Goal: Task Accomplishment & Management: Use online tool/utility

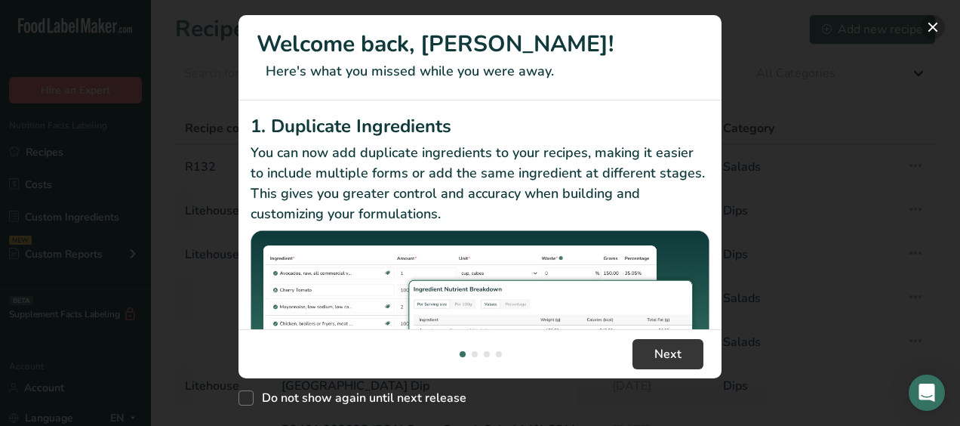
click at [924, 23] on button "New Features" at bounding box center [933, 27] width 24 height 24
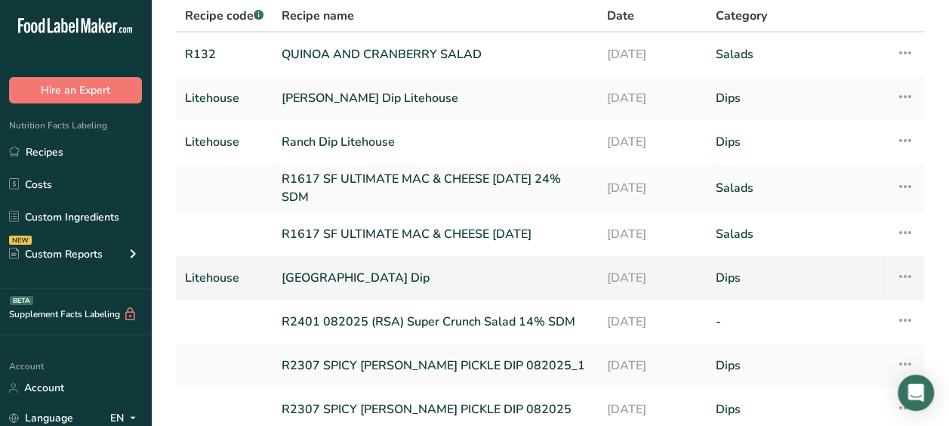
scroll to position [124, 0]
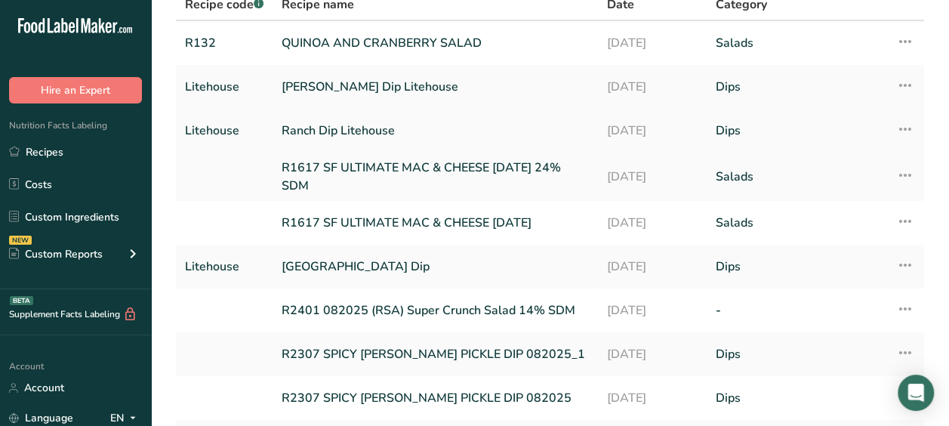
click at [334, 122] on link "Ranch Dip Litehouse" at bounding box center [435, 131] width 307 height 32
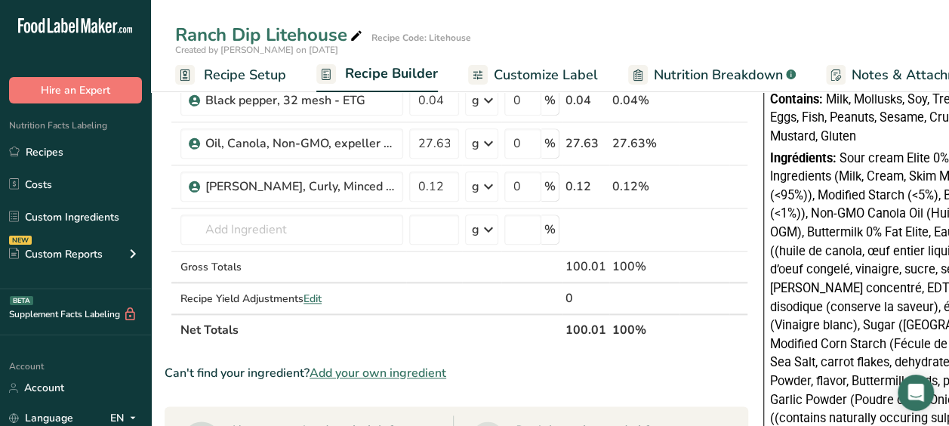
scroll to position [762, 0]
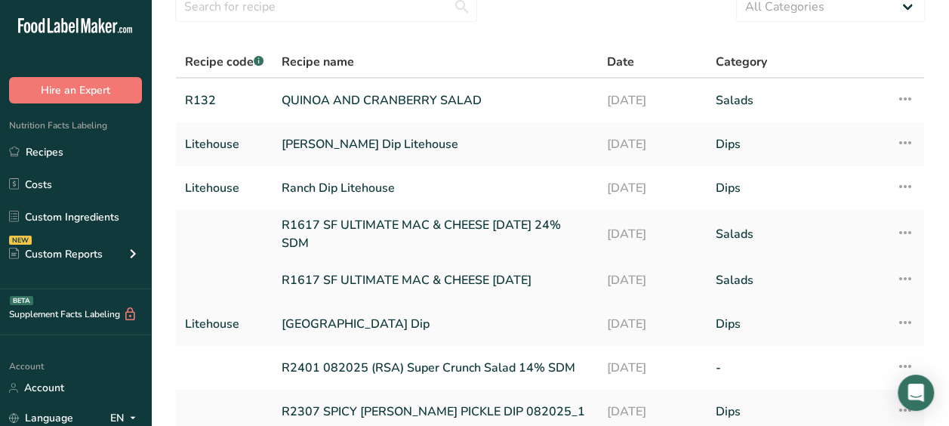
scroll to position [67, 0]
click at [383, 327] on link "Litehouse Southwest Ranch Dip" at bounding box center [435, 323] width 307 height 32
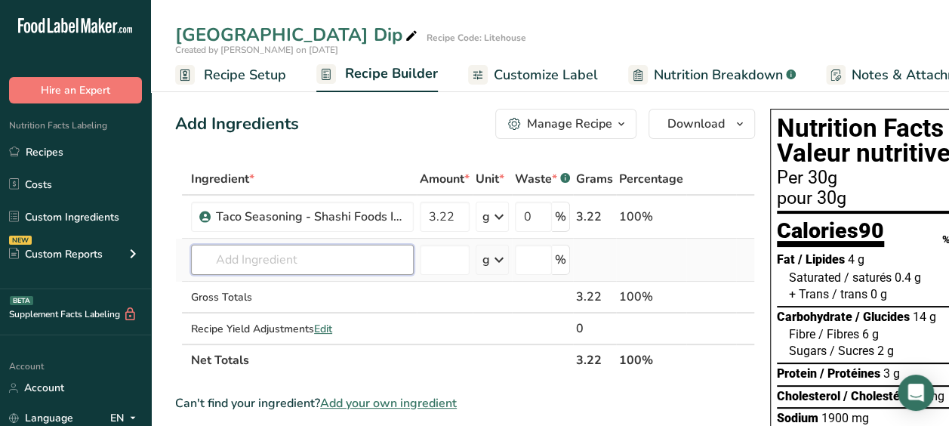
click at [245, 271] on input "text" at bounding box center [302, 260] width 223 height 30
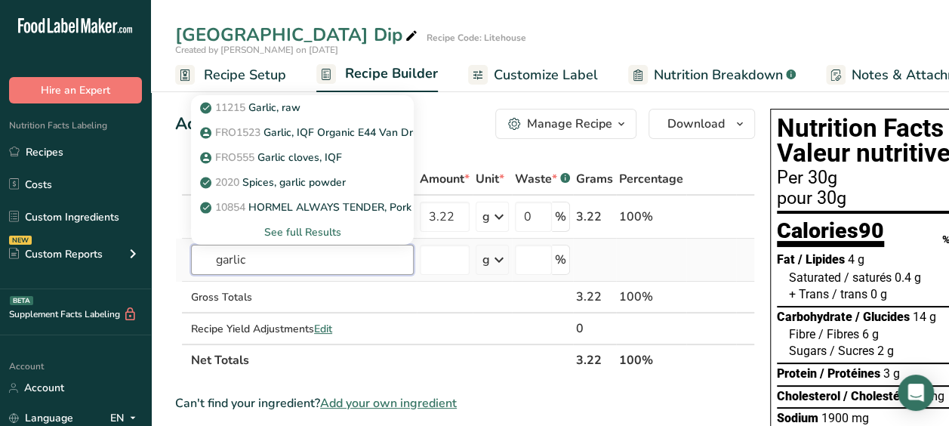
type input "garlic"
click at [263, 263] on input "text" at bounding box center [302, 260] width 223 height 30
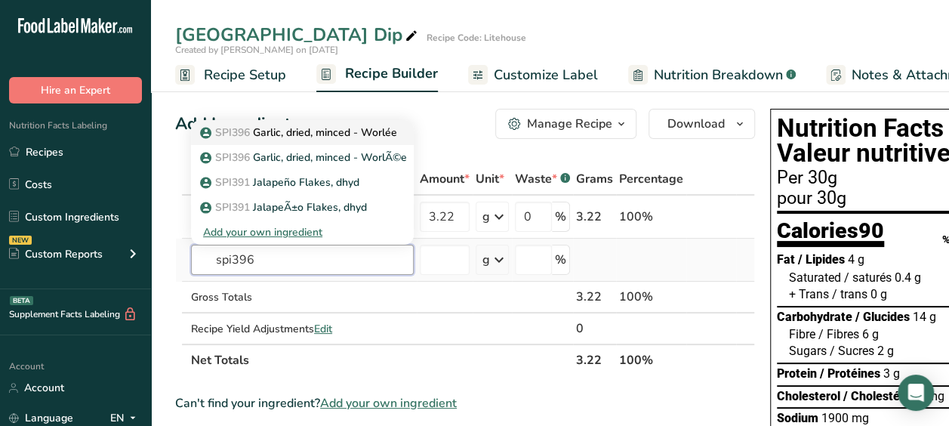
type input "spi396"
click at [319, 143] on link "SPI396 Garlic, dried, minced - Worlée" at bounding box center [302, 132] width 223 height 25
type input "Garlic, dried, minced - Worlée"
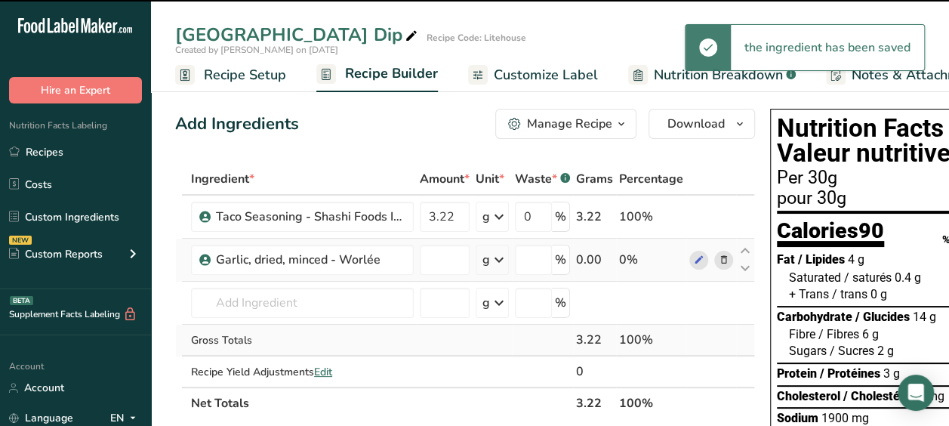
type input "0"
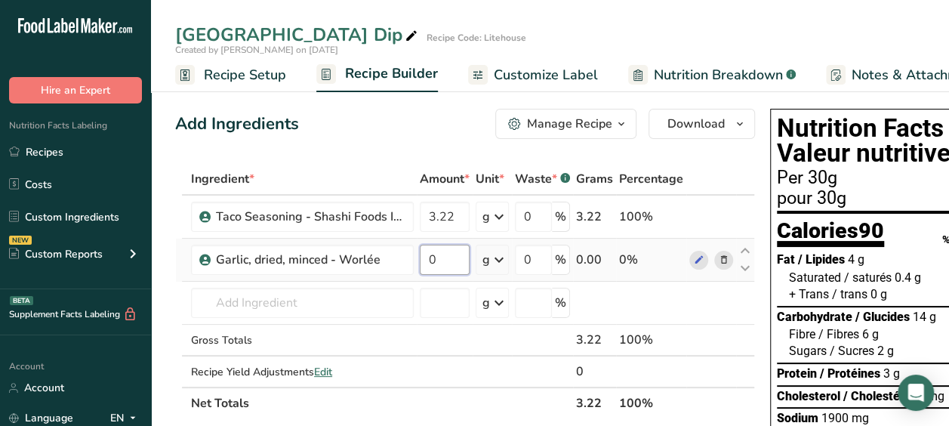
click at [445, 261] on input "0" at bounding box center [445, 260] width 50 height 30
type input "2.94"
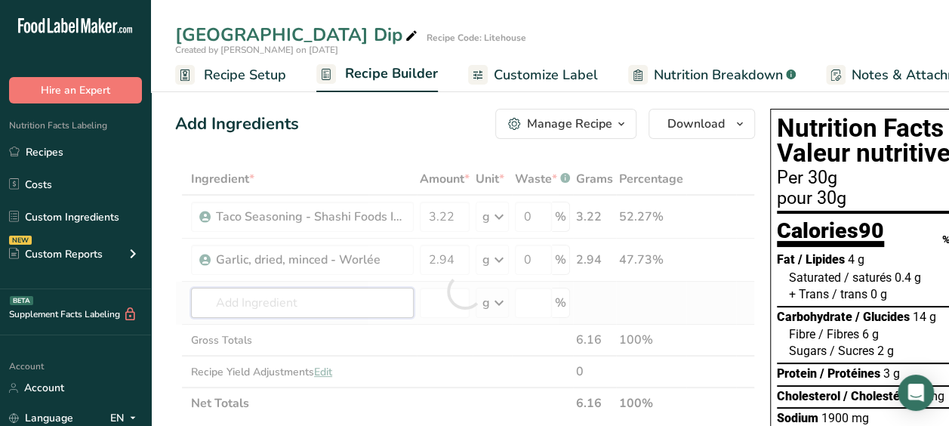
click at [322, 299] on div "Ingredient * Amount * Unit * Waste * .a-a{fill:#347362;}.b-a{fill:#fff;} Grams …" at bounding box center [465, 291] width 580 height 256
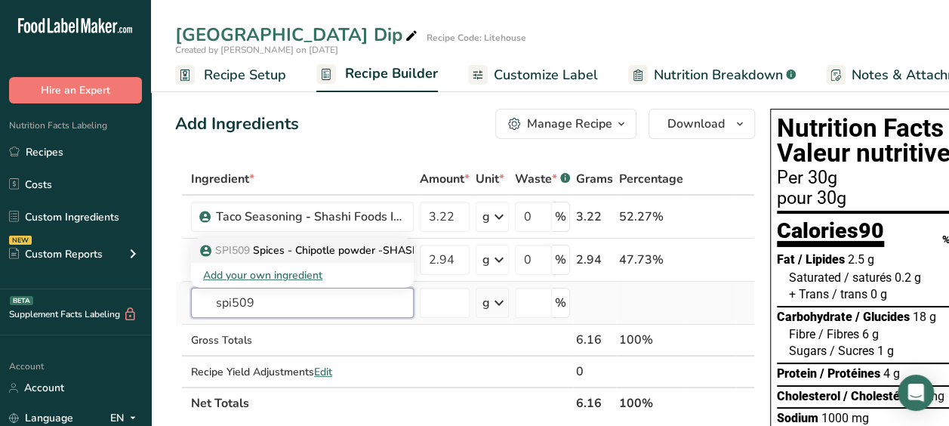
type input "spi509"
click at [335, 253] on p "SPI509 Spices - Chipotle powder -SHASHI" at bounding box center [313, 250] width 220 height 16
type input "Spices - Chipotle powder -SHASHI"
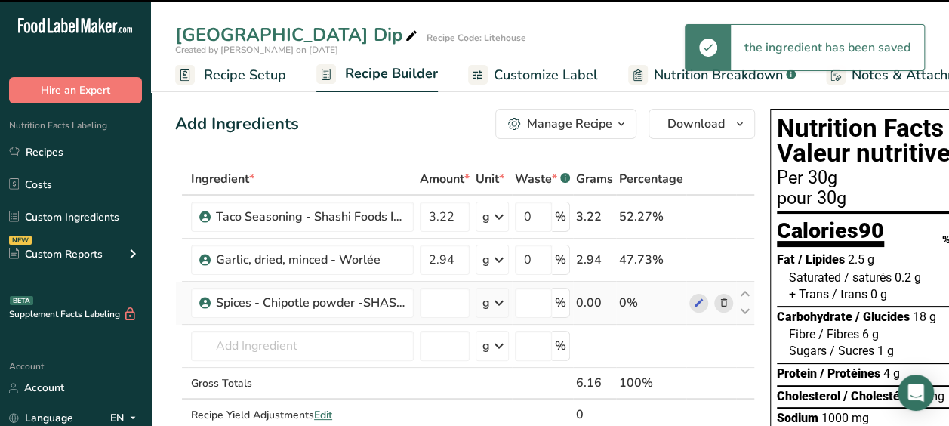
type input "0"
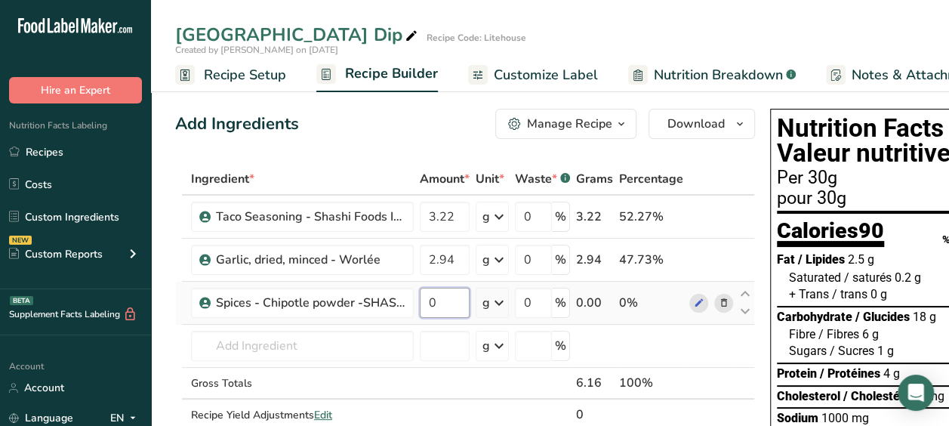
click at [443, 303] on input "0" at bounding box center [445, 303] width 50 height 30
type input "2.6"
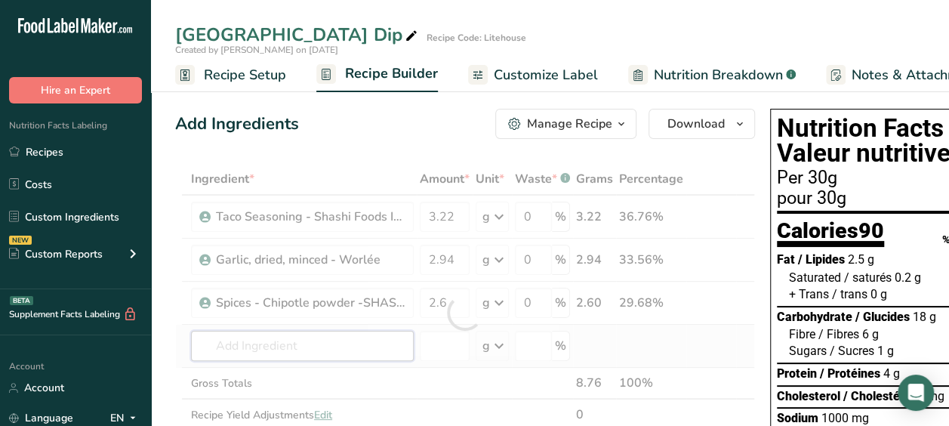
click at [353, 357] on div "Ingredient * Amount * Unit * Waste * .a-a{fill:#347362;}.b-a{fill:#fff;} Grams …" at bounding box center [465, 312] width 580 height 299
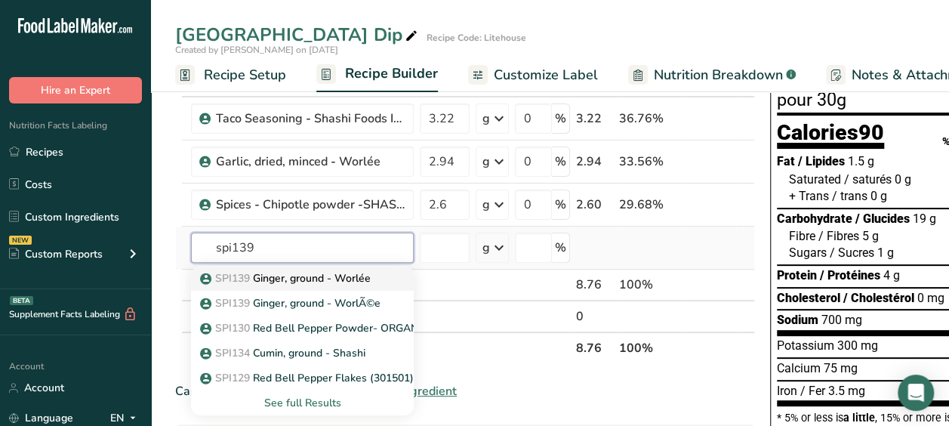
scroll to position [99, 0]
type input "spi139"
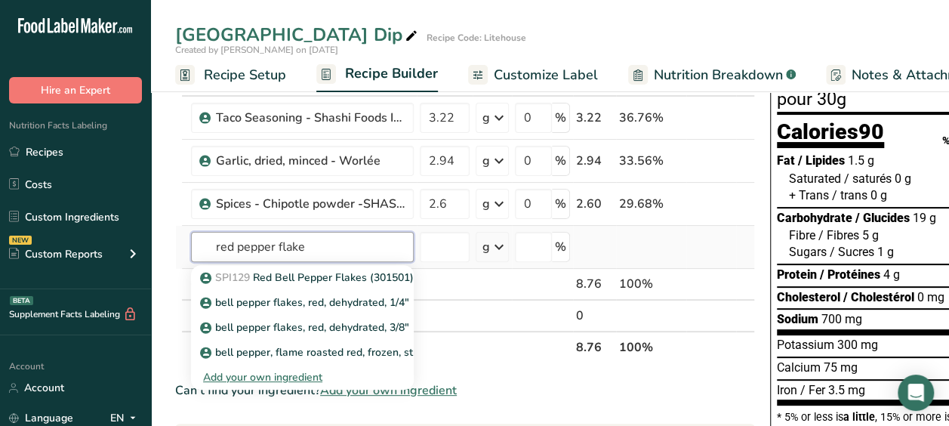
drag, startPoint x: 329, startPoint y: 245, endPoint x: 300, endPoint y: 378, distance: 136.7
click at [300, 262] on div "red pepper flake SPI129 Red Bell Pepper Flakes (301501) bell pepper flakes, red…" at bounding box center [302, 247] width 223 height 30
type input "red pepper flake"
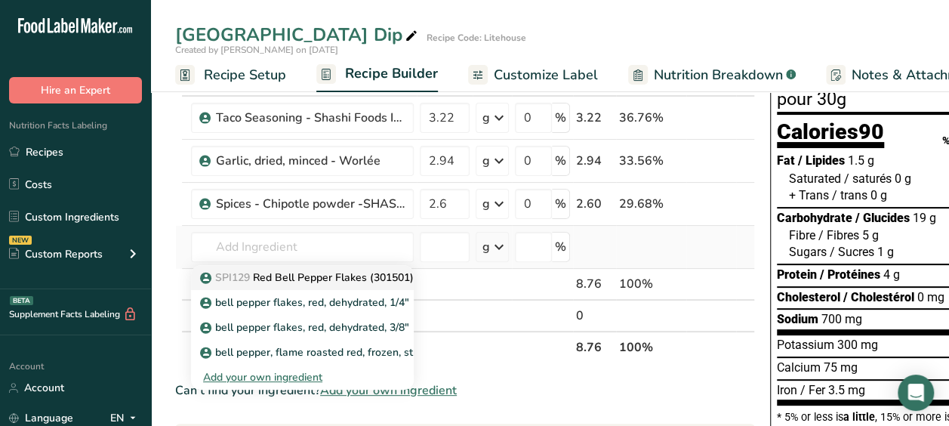
click at [390, 276] on p "SPI129 Red Bell Pepper Flakes (301501)" at bounding box center [308, 277] width 211 height 16
type input "Red Bell Pepper Flakes (301501)"
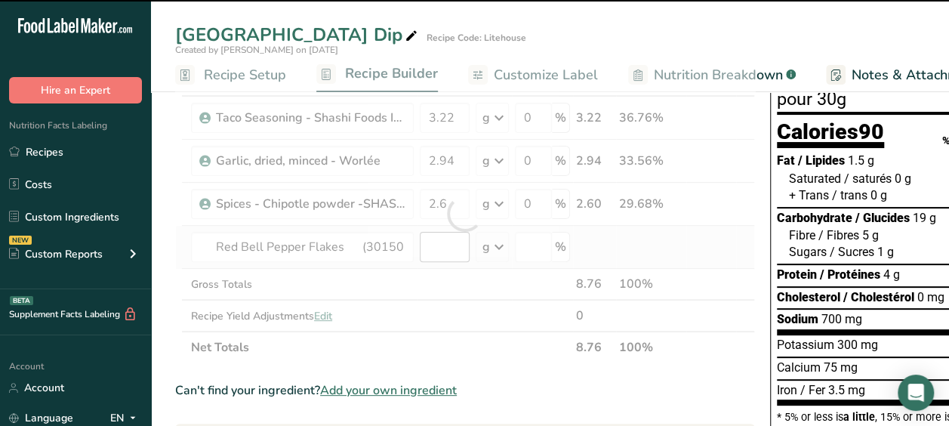
type input "0"
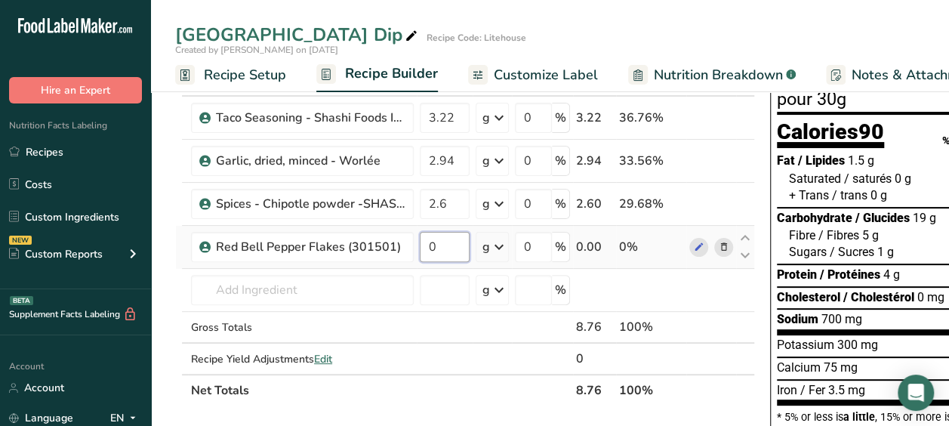
click at [434, 247] on input "0" at bounding box center [445, 247] width 50 height 30
type input "3.11"
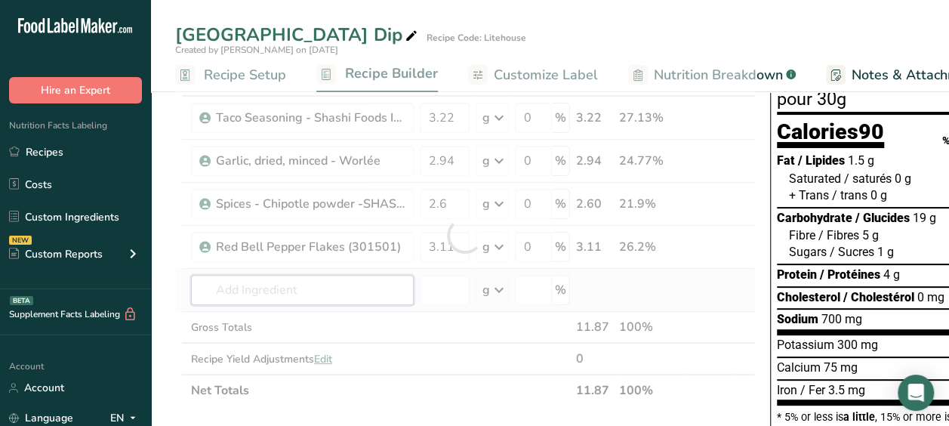
click at [393, 281] on div "Ingredient * Amount * Unit * Waste * .a-a{fill:#347362;}.b-a{fill:#fff;} Grams …" at bounding box center [465, 235] width 580 height 342
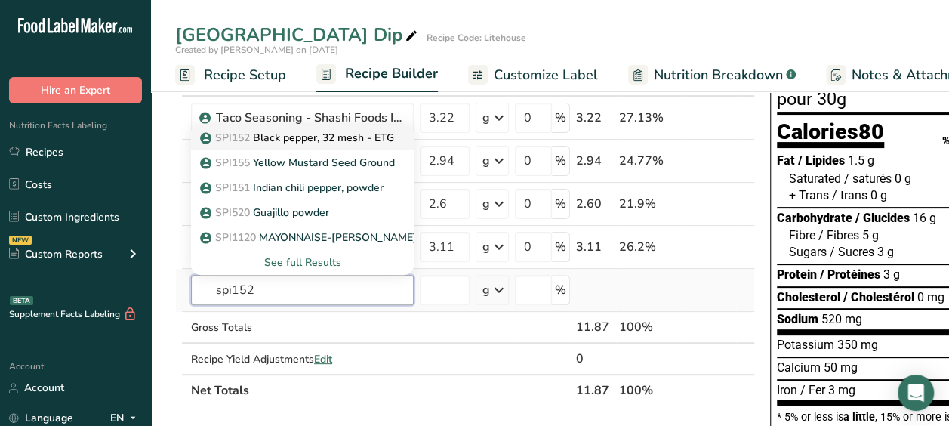
type input "spi152"
click at [340, 130] on p "SPI152 Black pepper, 32 mesh - ETG" at bounding box center [298, 138] width 191 height 16
type input "Black pepper, 32 mesh - ETG"
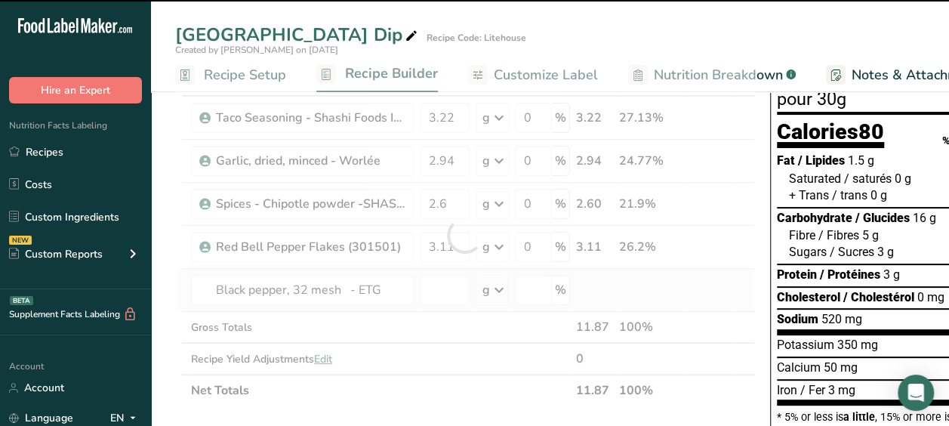
type input "0"
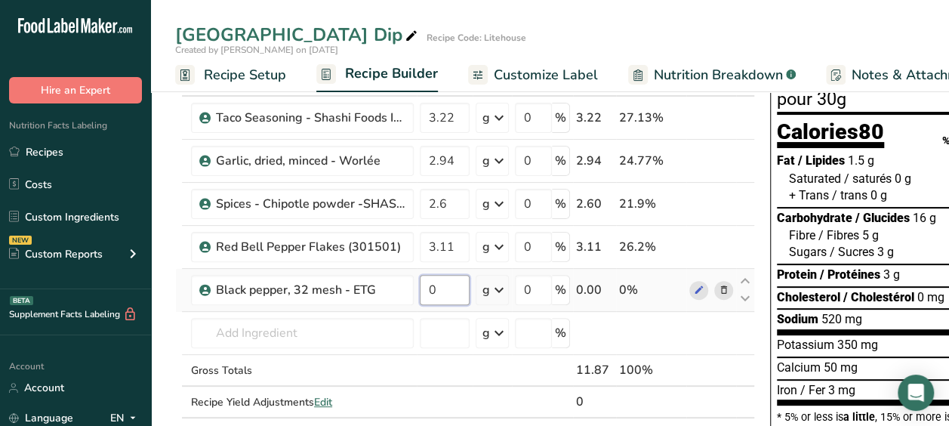
click at [442, 288] on input "0" at bounding box center [445, 290] width 50 height 30
type input "0.948"
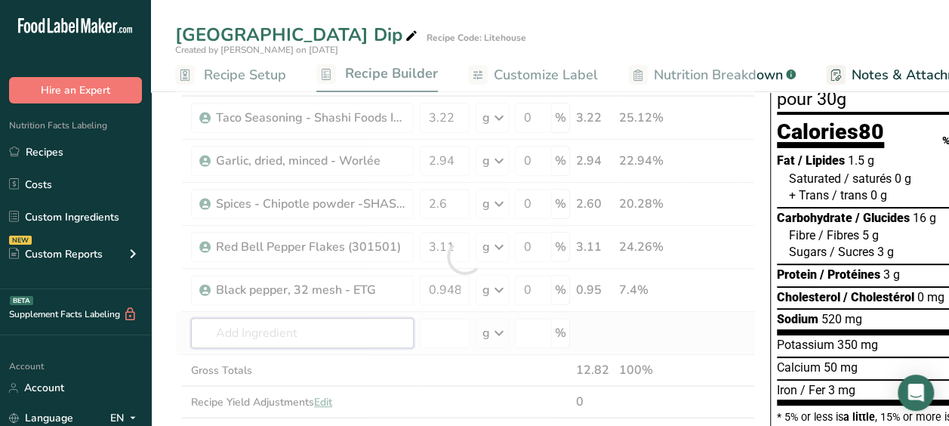
click at [374, 317] on div "Ingredient * Amount * Unit * Waste * .a-a{fill:#347362;}.b-a{fill:#fff;} Grams …" at bounding box center [465, 256] width 580 height 385
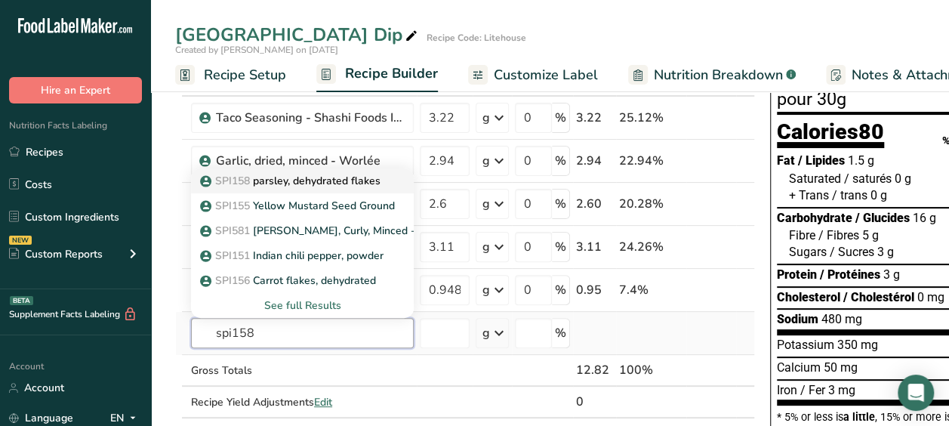
type input "spi158"
click at [362, 174] on p "SPI158 parsley, dehydrated flakes" at bounding box center [291, 181] width 177 height 16
type input "parsley, dehydrated flakes"
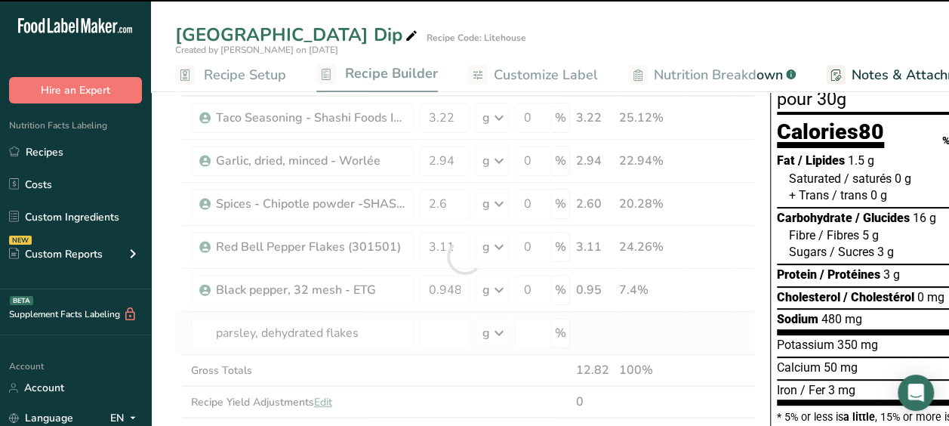
type input "0"
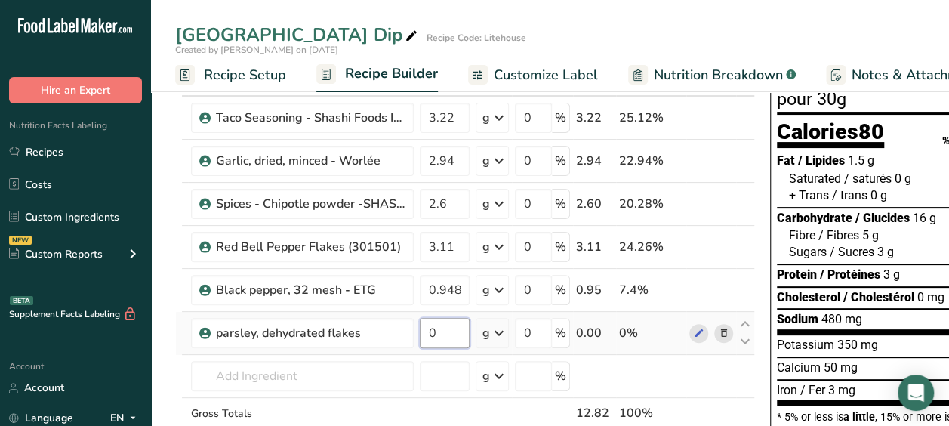
click at [443, 334] on input "0" at bounding box center [445, 333] width 50 height 30
type input "0.28"
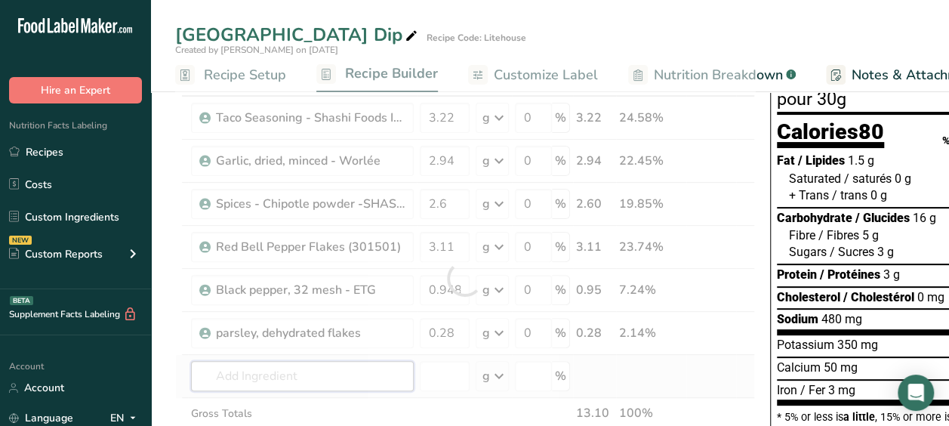
click at [298, 379] on div "Ingredient * Amount * Unit * Waste * .a-a{fill:#347362;}.b-a{fill:#fff;} Grams …" at bounding box center [465, 278] width 580 height 428
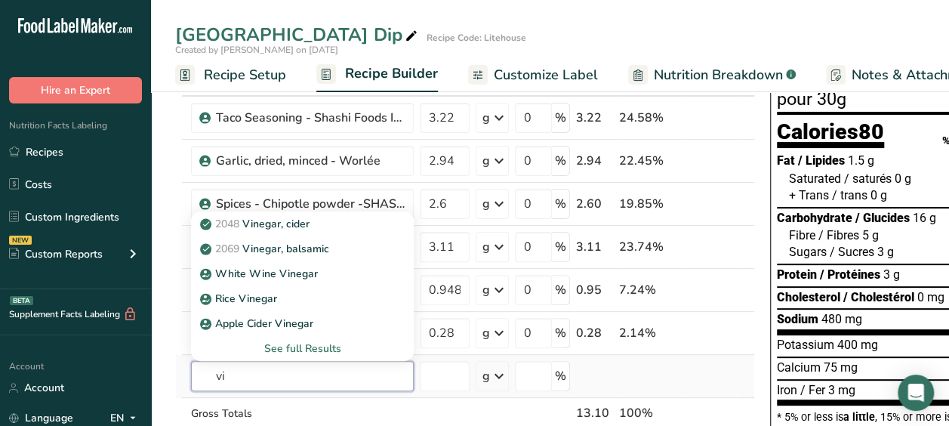
type input "v"
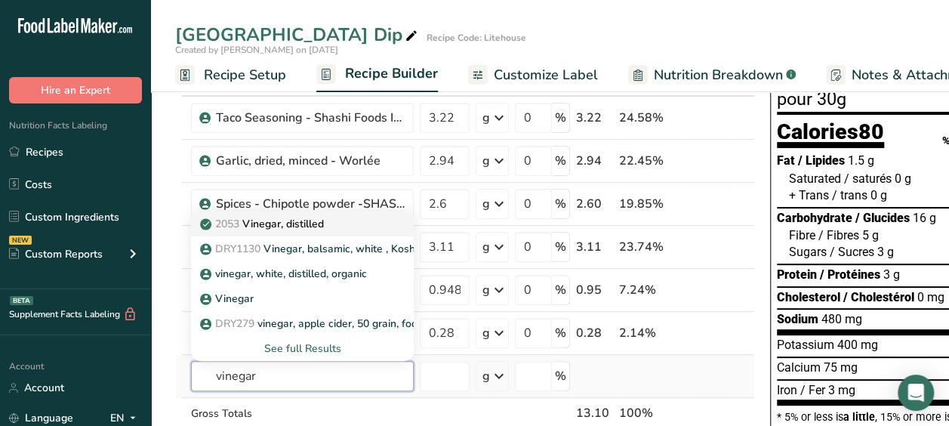
type input "vinegar"
click at [302, 211] on link "2053 Vinegar, distilled" at bounding box center [302, 223] width 223 height 25
type input "Vinegar, distilled"
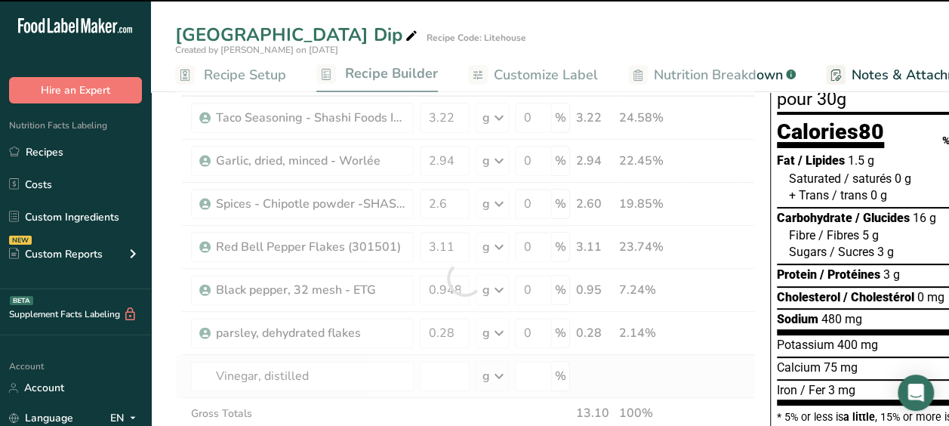
type input "0"
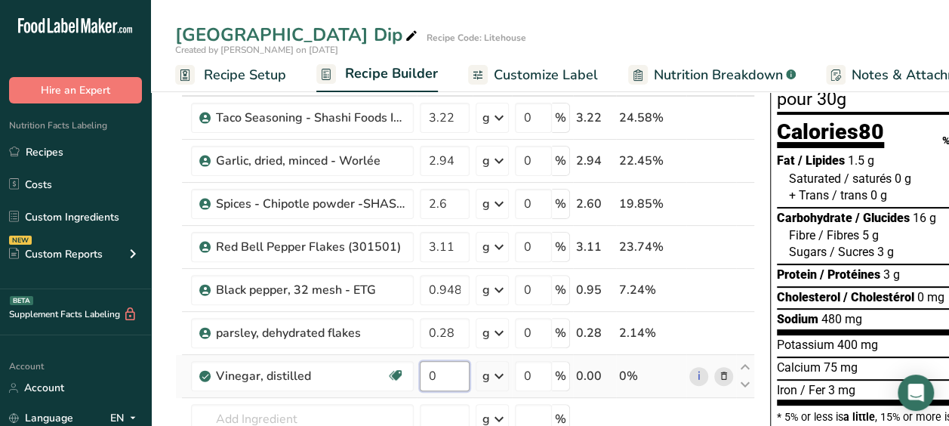
click at [443, 377] on input "0" at bounding box center [445, 376] width 50 height 30
type input "30.60"
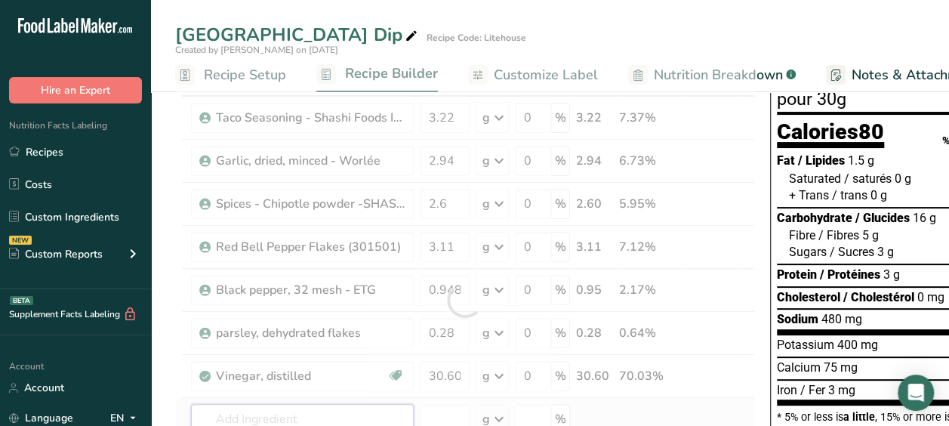
click at [255, 420] on div "Ingredient * Amount * Unit * Waste * .a-a{fill:#347362;}.b-a{fill:#fff;} Grams …" at bounding box center [465, 299] width 580 height 471
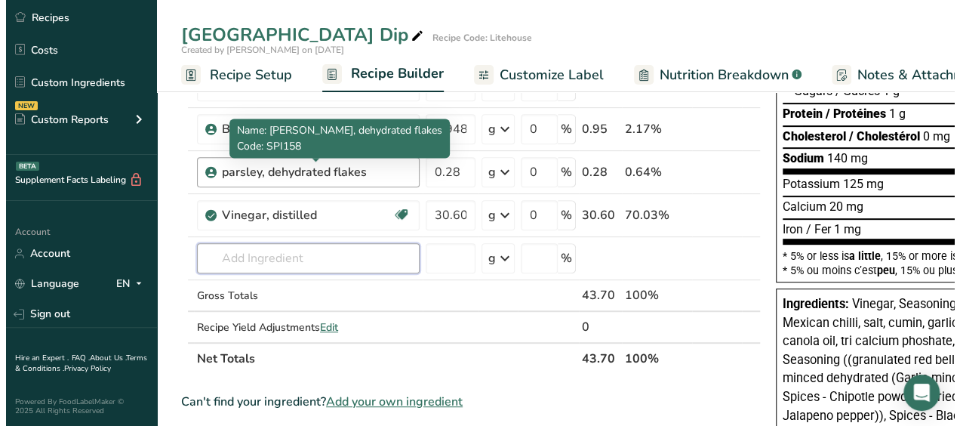
scroll to position [260, 0]
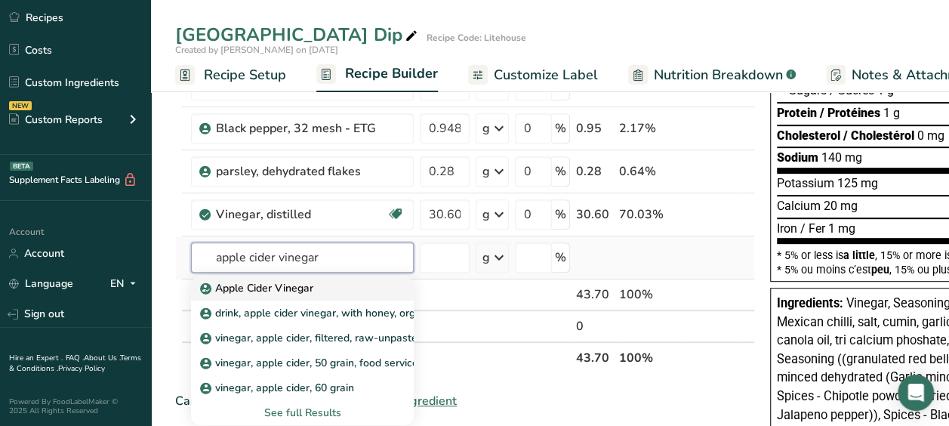
type input "apple cider vinegar"
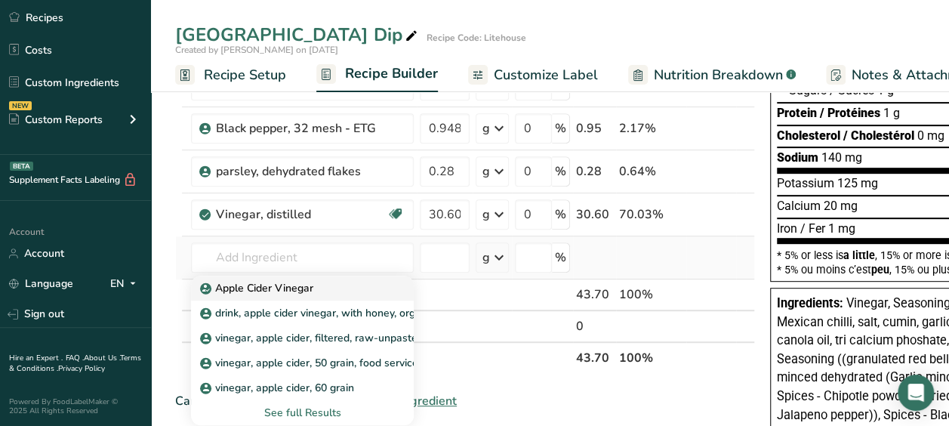
click at [316, 287] on div "Apple Cider Vinegar" at bounding box center [290, 288] width 174 height 16
type input "Apple Cider Vinegar"
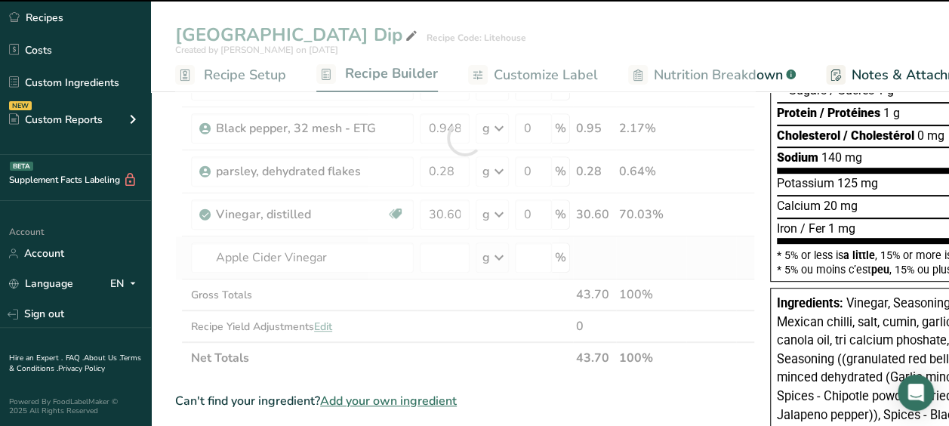
type input "0"
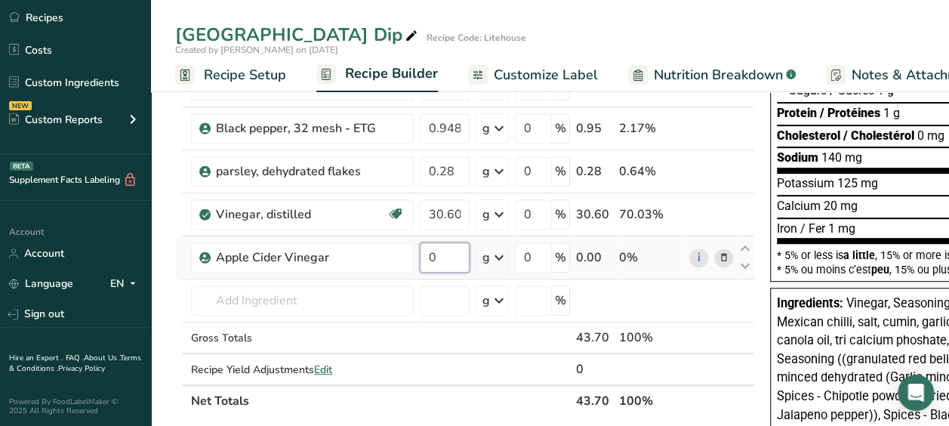
click at [442, 248] on input "0" at bounding box center [445, 257] width 50 height 30
type input "22.5"
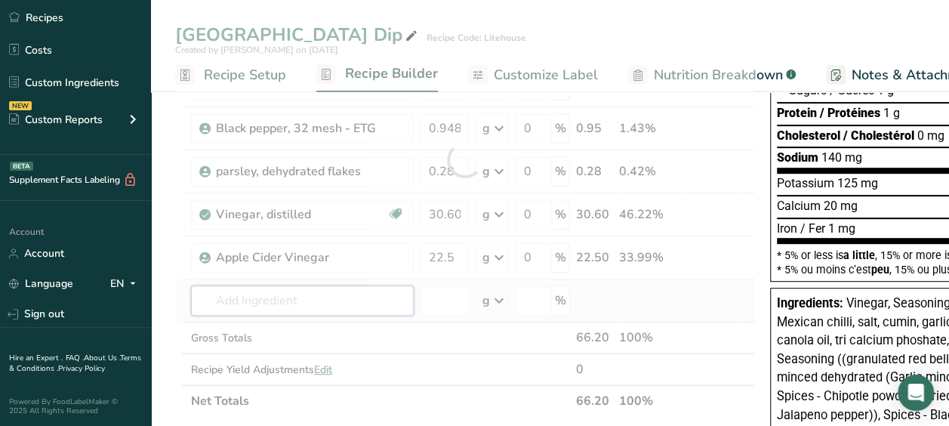
click at [316, 297] on div "Ingredient * Amount * Unit * Waste * .a-a{fill:#347362;}.b-a{fill:#fff;} Grams …" at bounding box center [465, 160] width 580 height 514
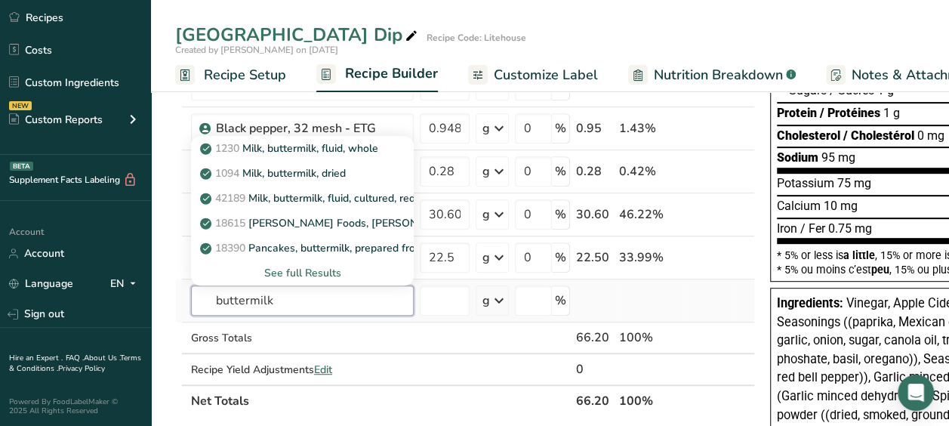
type input "buttermilk"
click at [309, 270] on div "See full Results" at bounding box center [302, 273] width 199 height 16
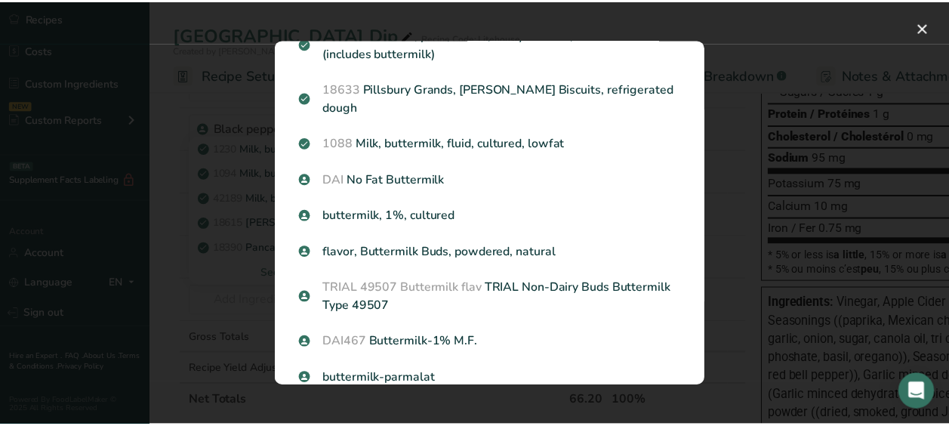
scroll to position [902, 0]
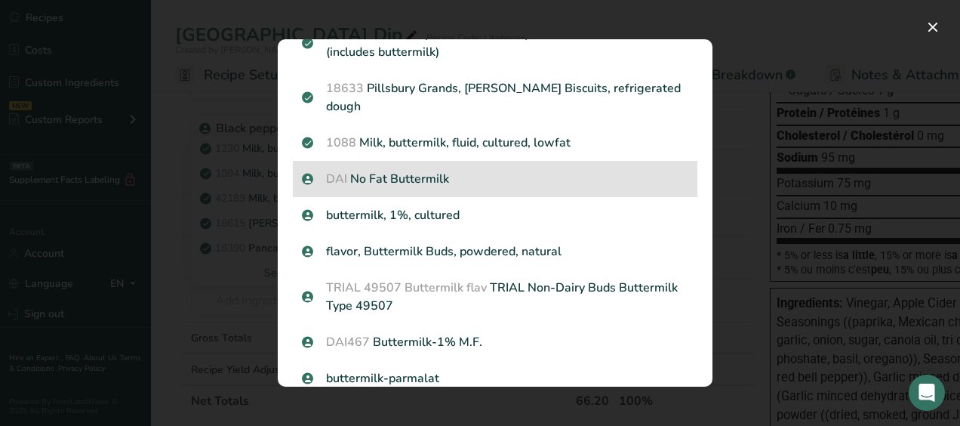
click at [478, 188] on p "DAI No Fat Buttermilk" at bounding box center [495, 179] width 386 height 18
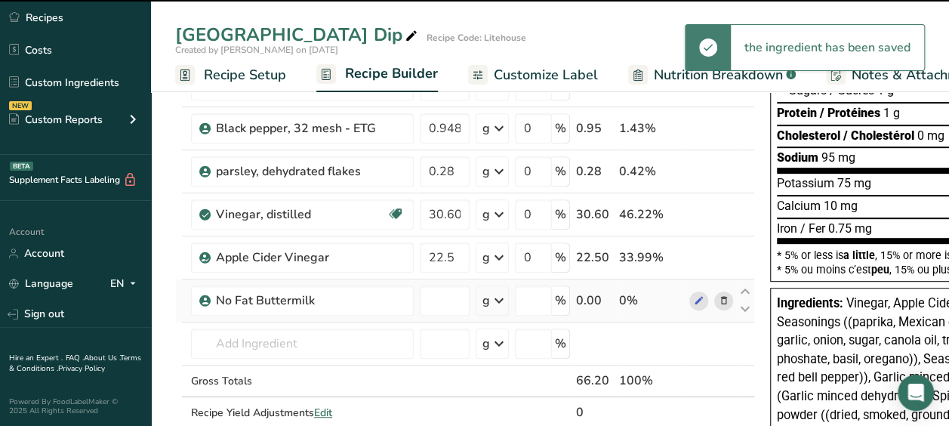
type input "0"
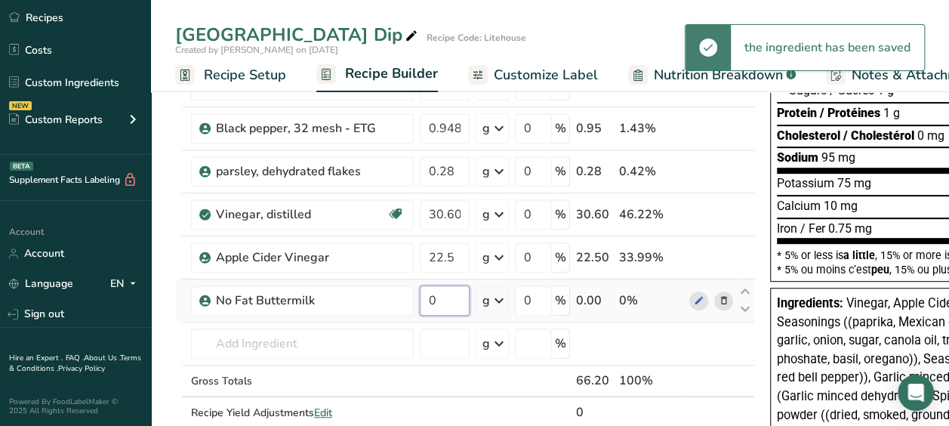
click at [459, 293] on input "0" at bounding box center [445, 300] width 50 height 30
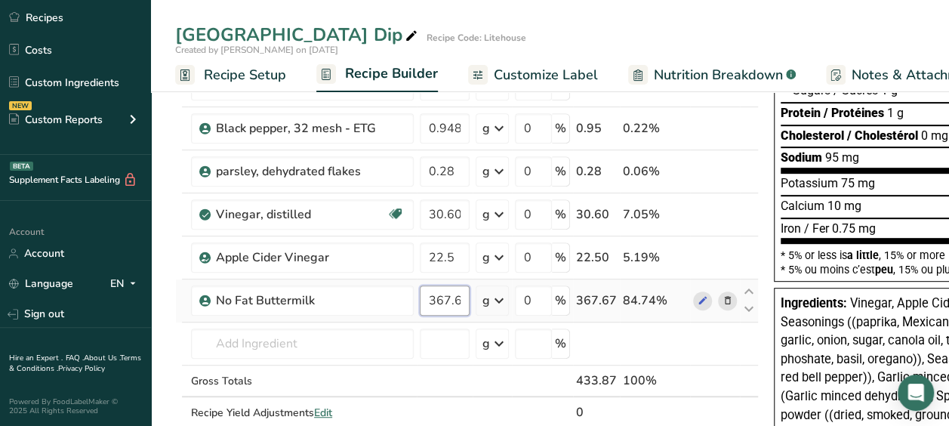
scroll to position [0, 5]
type input "367.67"
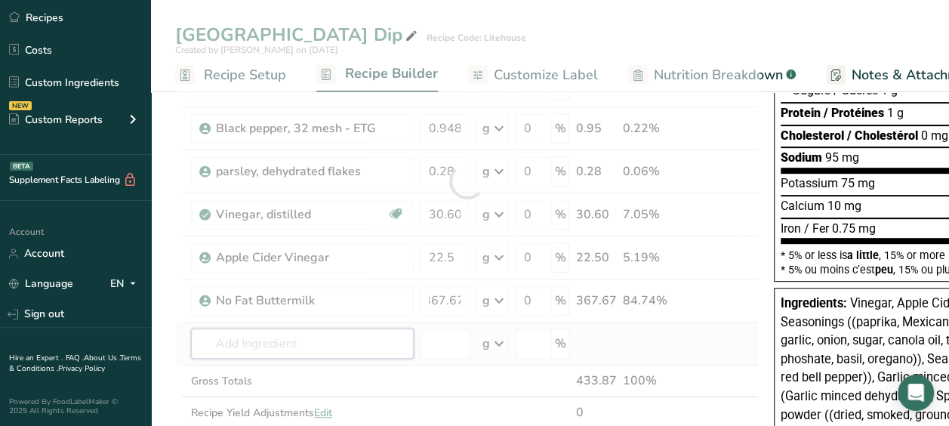
scroll to position [0, 0]
click at [269, 349] on div "Ingredient * Amount * Unit * Waste * .a-a{fill:#347362;}.b-a{fill:#fff;} Grams …" at bounding box center [466, 181] width 583 height 557
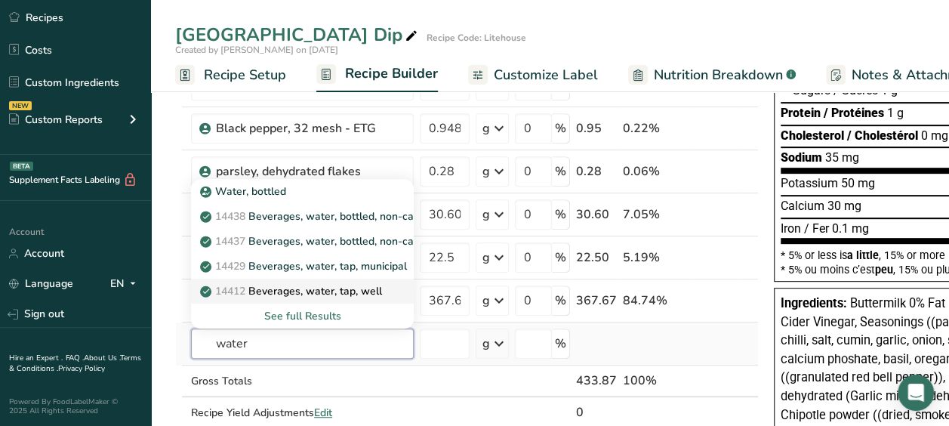
type input "water"
click at [291, 297] on link "14412 Beverages, water, tap, well" at bounding box center [302, 291] width 223 height 25
type input "Beverages, water, tap, well"
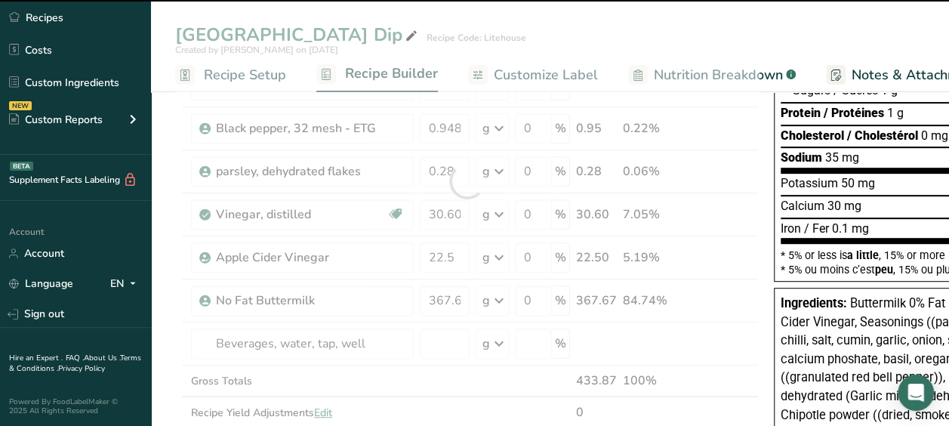
type input "0"
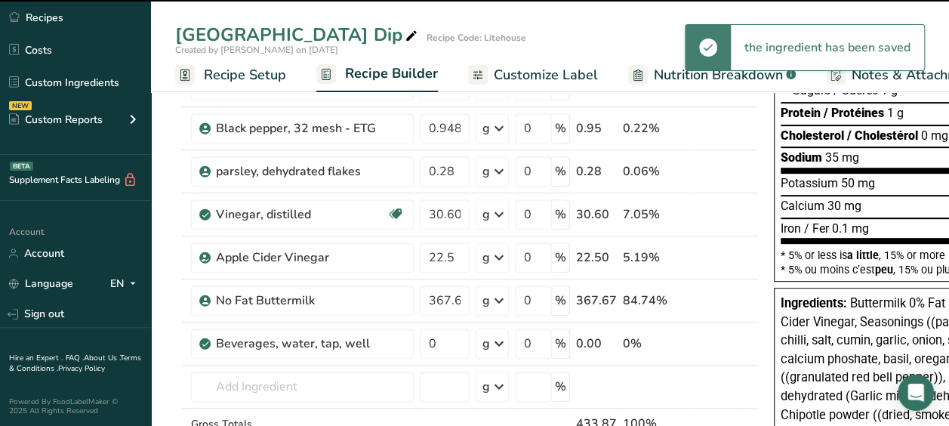
click at [385, 337] on div "Beverages, water, tap, well" at bounding box center [310, 343] width 189 height 18
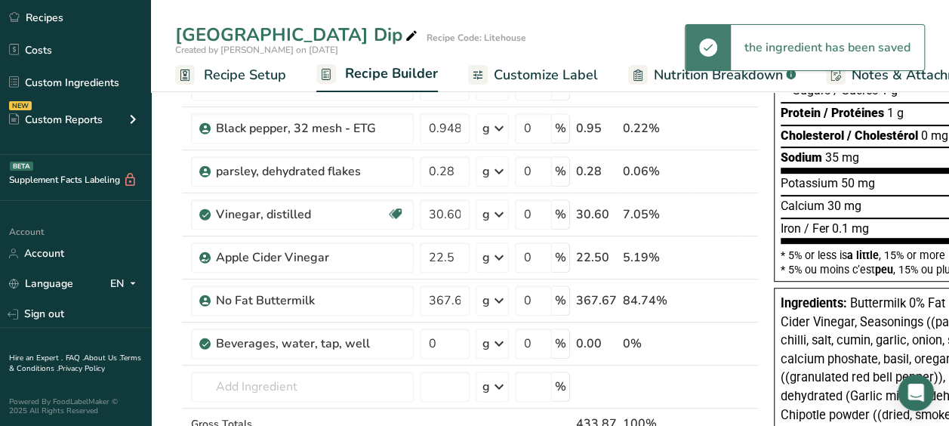
click at [385, 337] on div "Beverages, water, tap, well" at bounding box center [310, 343] width 189 height 18
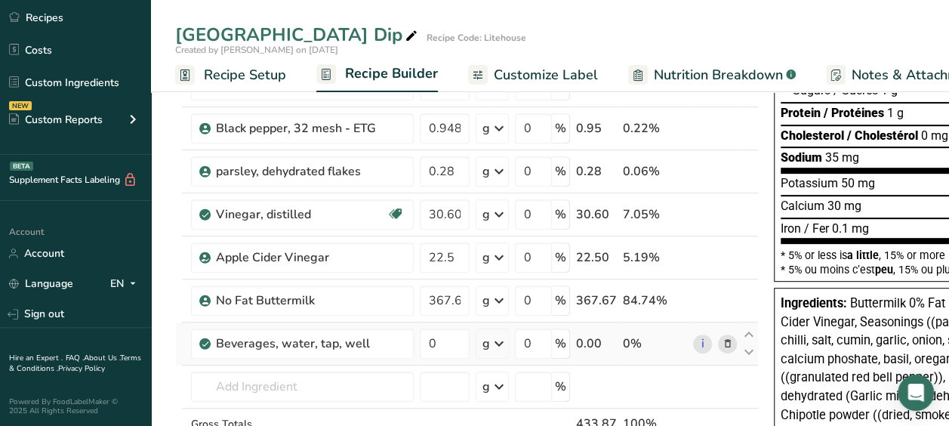
click at [729, 344] on span at bounding box center [728, 343] width 18 height 18
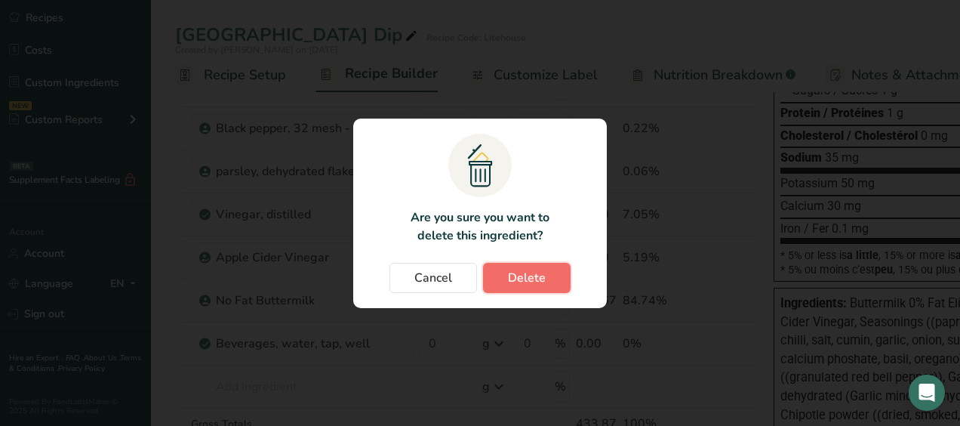
click at [531, 284] on span "Delete" at bounding box center [527, 278] width 38 height 18
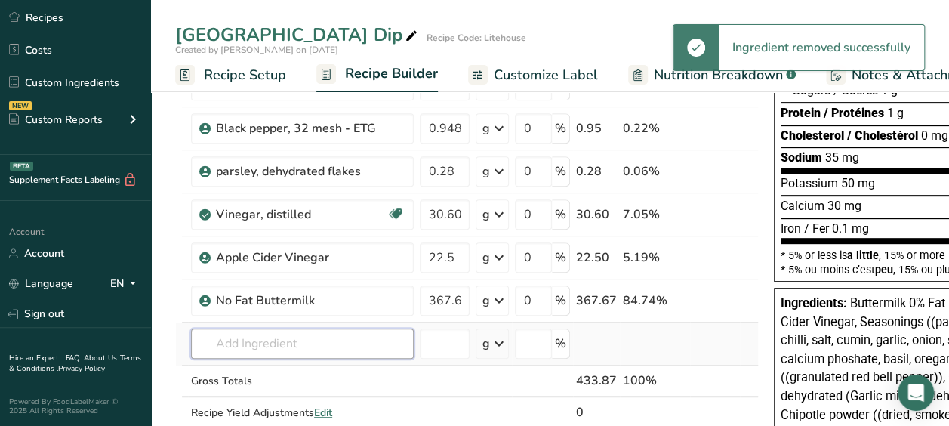
click at [240, 336] on input "text" at bounding box center [302, 343] width 223 height 30
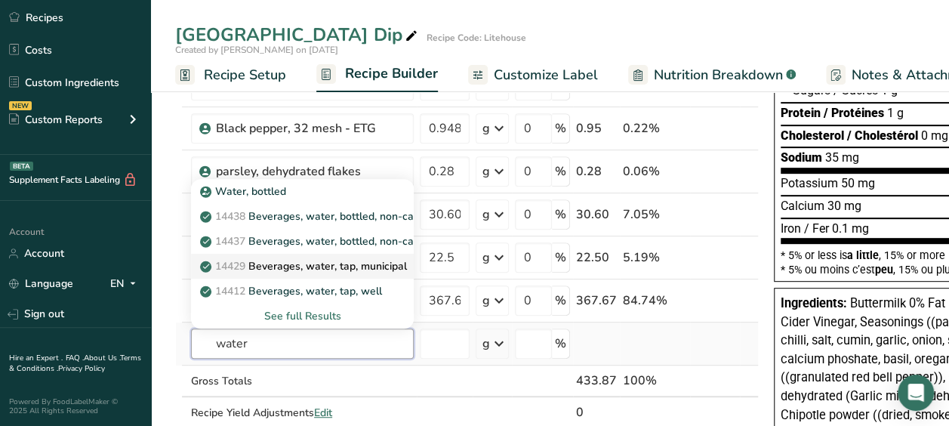
type input "water"
click at [346, 258] on p "14429 Beverages, water, tap, municipal" at bounding box center [305, 266] width 204 height 16
type input "Beverages, water, tap, municipal"
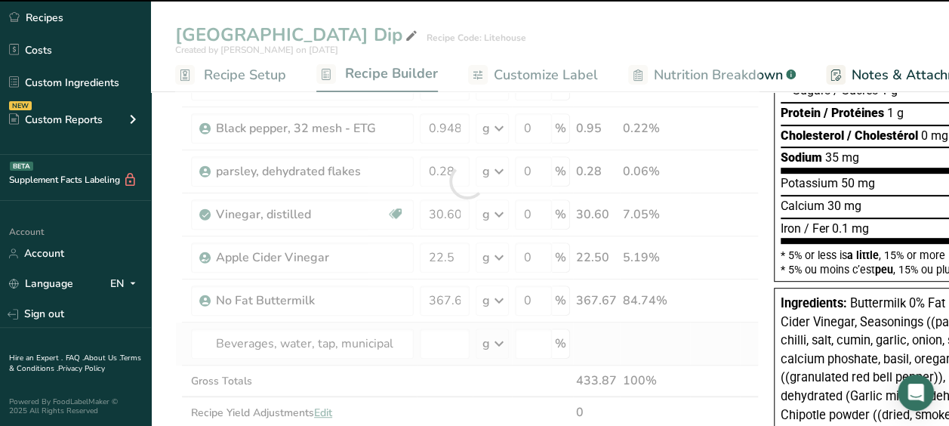
type input "0"
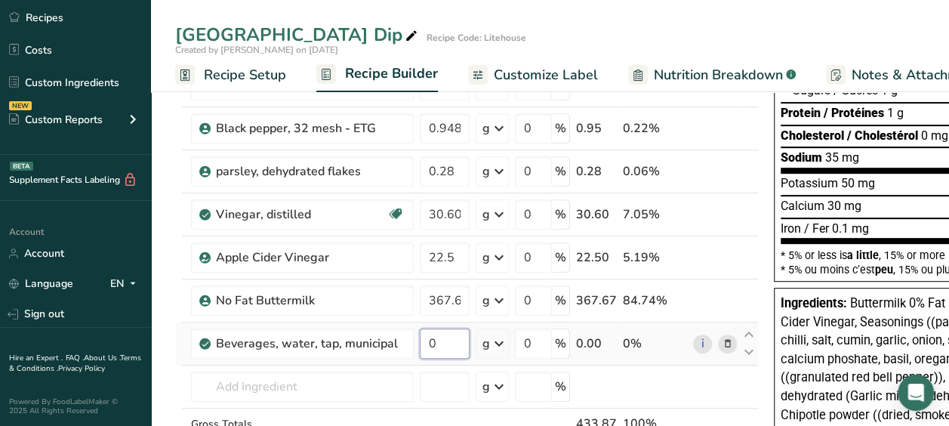
click at [453, 328] on input "0" at bounding box center [445, 343] width 50 height 30
type input "32.72"
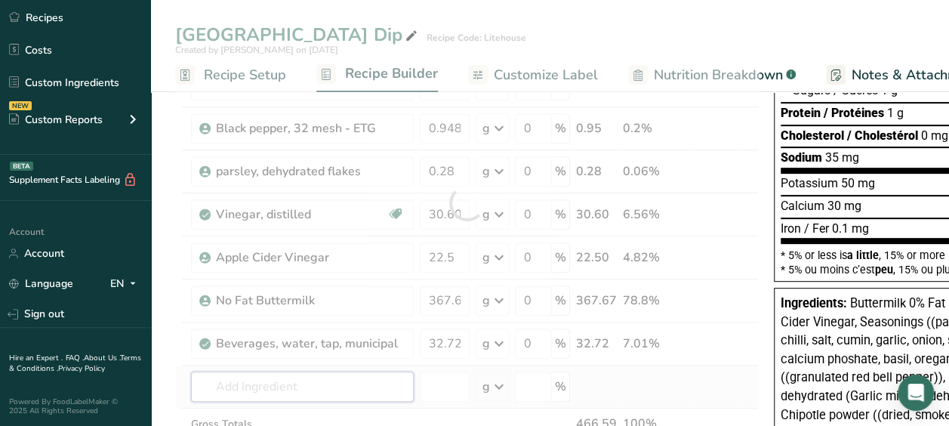
click at [361, 373] on div "Ingredient * Amount * Unit * Waste * .a-a{fill:#347362;}.b-a{fill:#fff;} Grams …" at bounding box center [466, 203] width 583 height 600
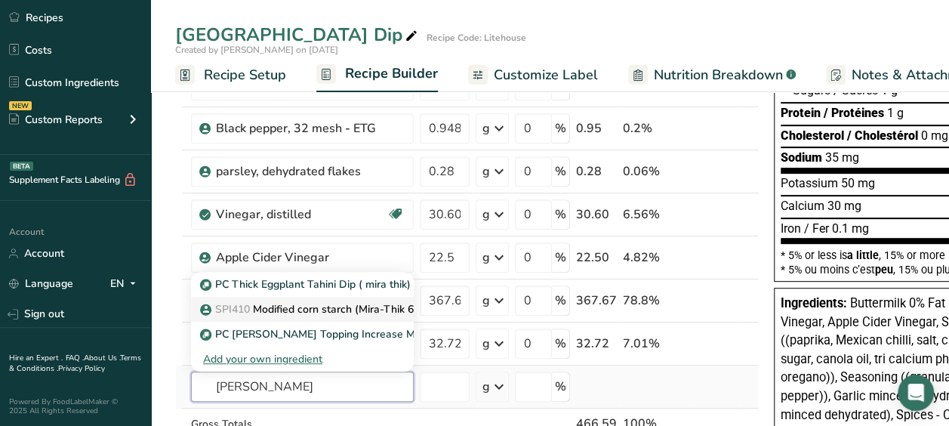
type input "mira thik"
click at [294, 306] on p "SPI410 Modified corn starch (Mira-Thik 603)" at bounding box center [316, 309] width 226 height 16
type input "Modified corn starch (Mira-Thik 603)"
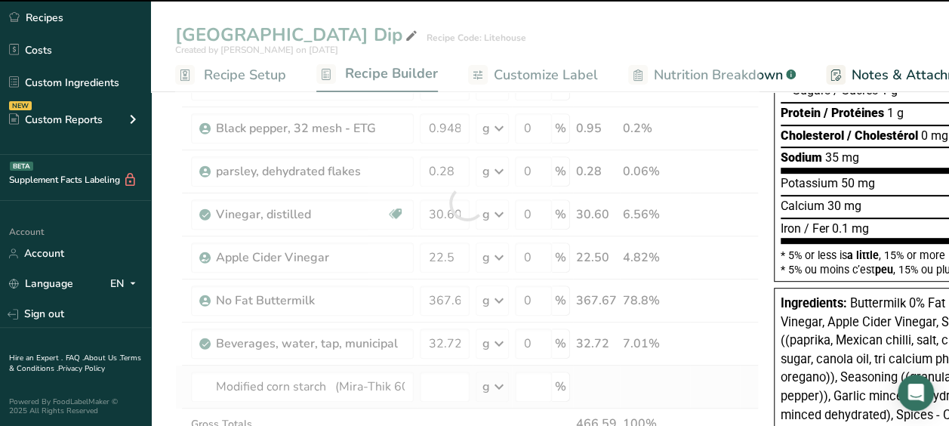
type input "0"
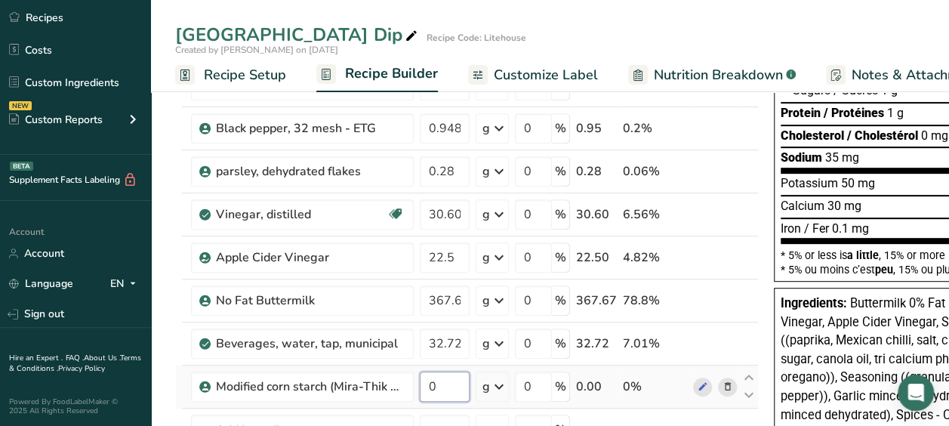
click at [453, 382] on input "0" at bounding box center [445, 386] width 50 height 30
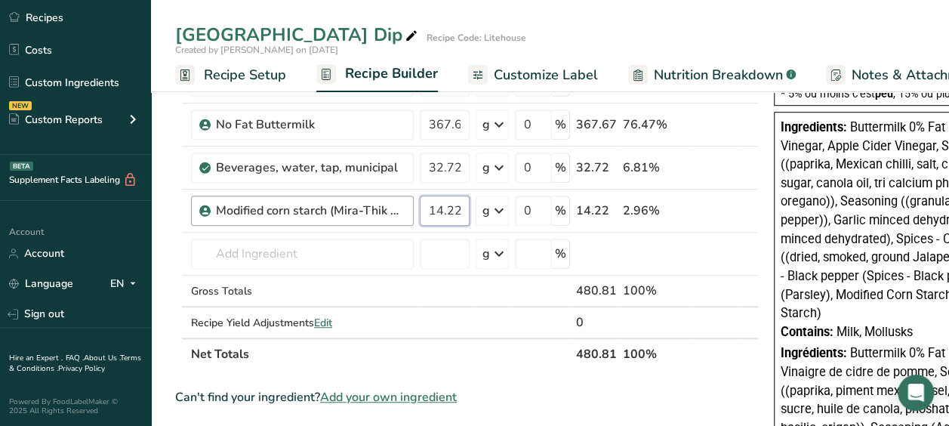
scroll to position [437, 0]
type input "14.22"
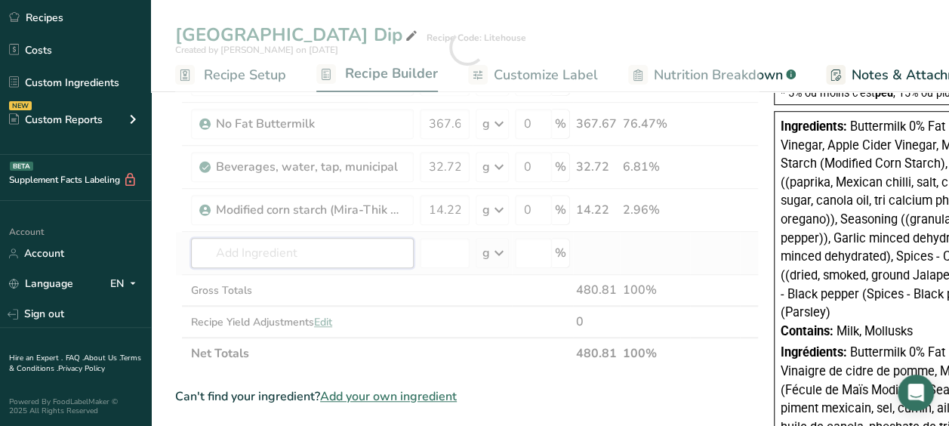
click at [257, 253] on div "Ingredient * Amount * Unit * Waste * .a-a{fill:#347362;}.b-a{fill:#fff;} Grams …" at bounding box center [466, 47] width 583 height 643
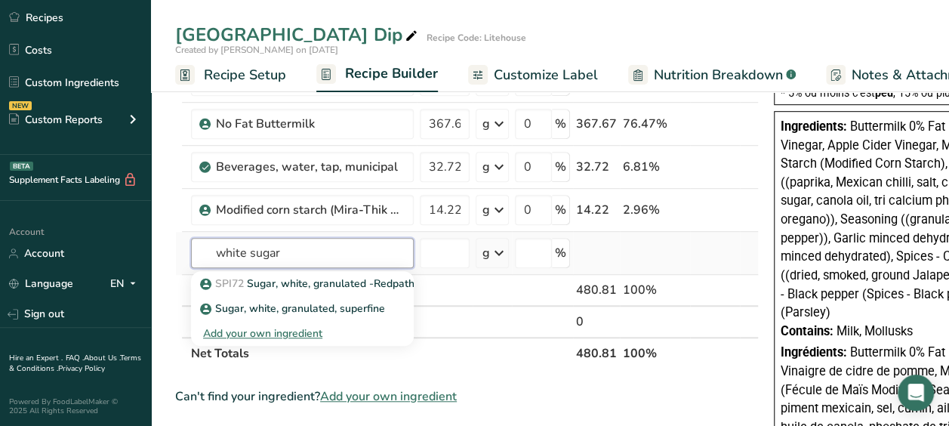
type input "white sugar"
click at [486, 368] on section "Ingredient * Amount * Unit * Waste * .a-a{fill:#347362;}.b-a{fill:#fff;} Grams …" at bounding box center [466, 335] width 583 height 1219
